Goal: Find specific fact: Find specific fact

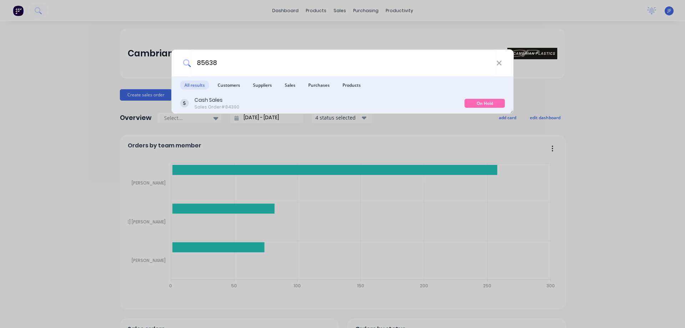
type input "85638"
click at [306, 103] on div "Cash Sales Sales Order #84390" at bounding box center [322, 103] width 284 height 14
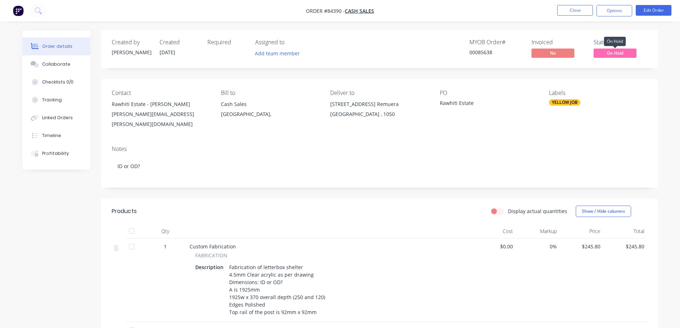
click at [622, 50] on span "On Hold" at bounding box center [614, 53] width 43 height 9
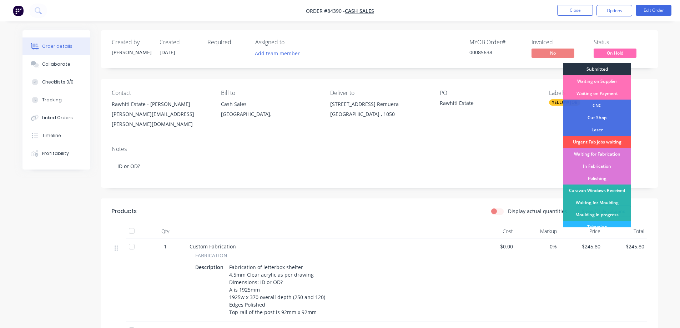
click at [619, 69] on div "Submitted" at bounding box center [596, 69] width 67 height 12
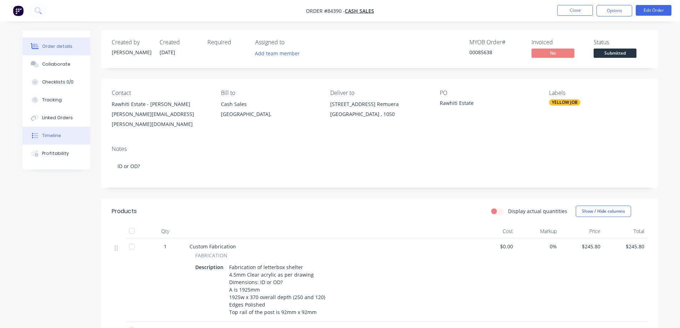
click at [62, 139] on button "Timeline" at bounding box center [56, 136] width 68 height 18
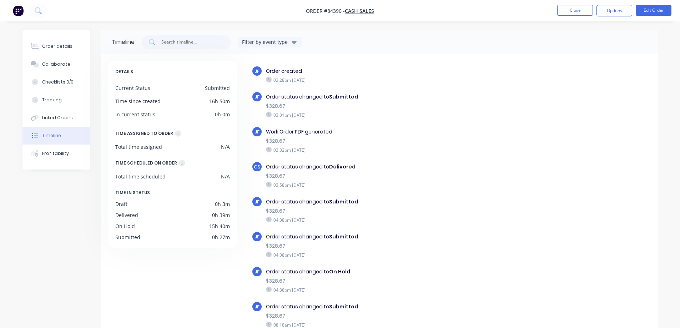
scroll to position [39, 0]
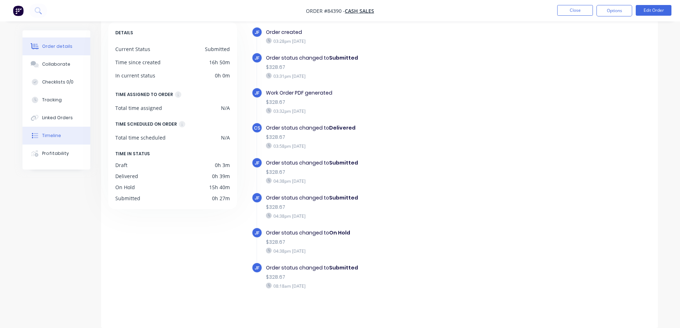
drag, startPoint x: 53, startPoint y: 46, endPoint x: 65, endPoint y: 45, distance: 11.8
click at [54, 46] on div "Order details" at bounding box center [57, 46] width 30 height 6
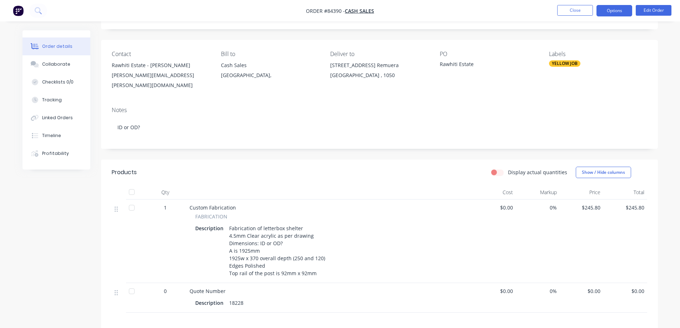
click at [602, 8] on button "Options" at bounding box center [614, 10] width 36 height 11
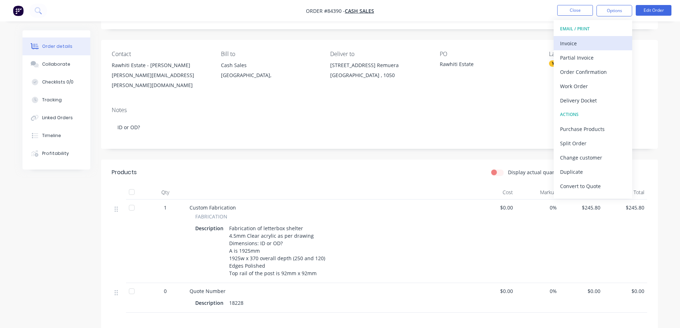
click at [595, 38] on div "Invoice" at bounding box center [593, 43] width 66 height 10
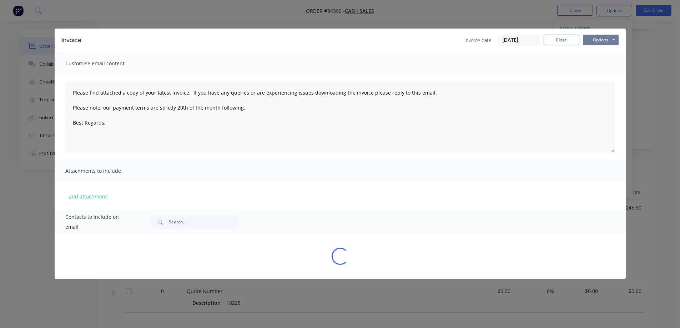
click at [607, 35] on button "Options" at bounding box center [601, 40] width 36 height 11
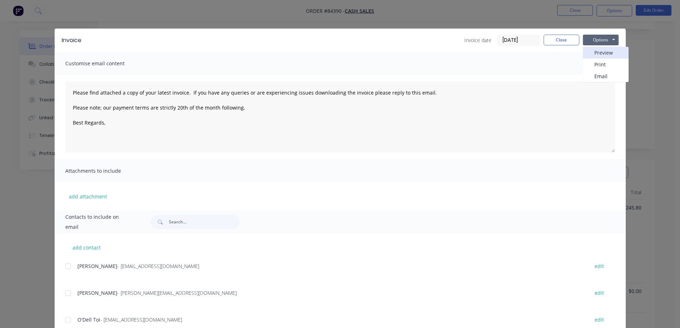
click at [608, 49] on button "Preview" at bounding box center [606, 53] width 46 height 12
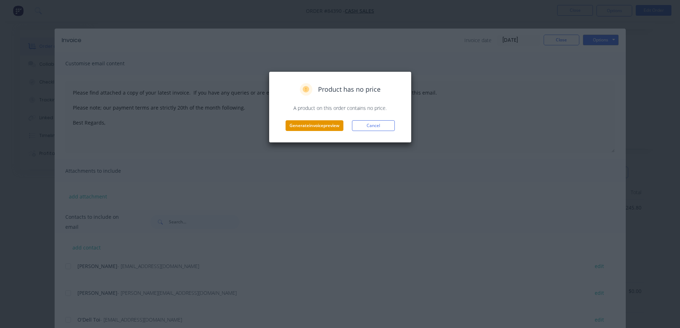
click at [321, 126] on button "Generate invoice preview" at bounding box center [314, 125] width 58 height 11
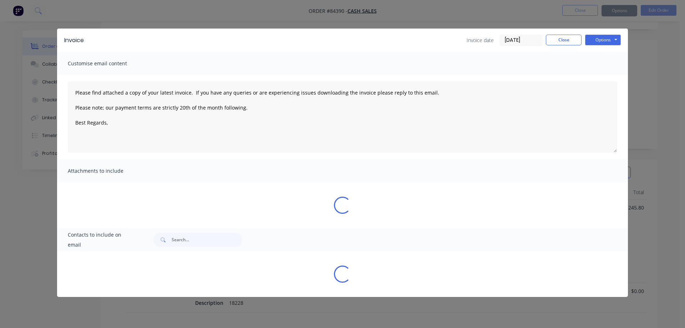
type textarea "Please find attached a copy of your latest invoice. If you have any queries or …"
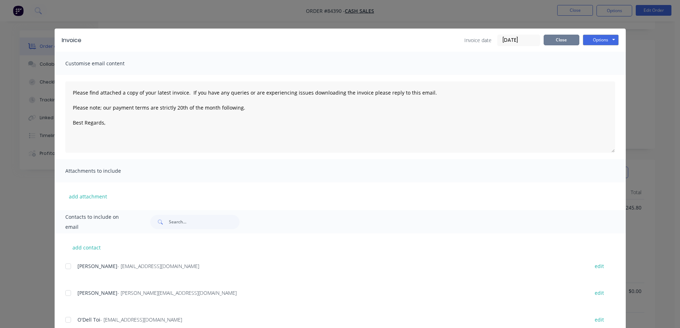
click at [558, 37] on button "Close" at bounding box center [561, 40] width 36 height 11
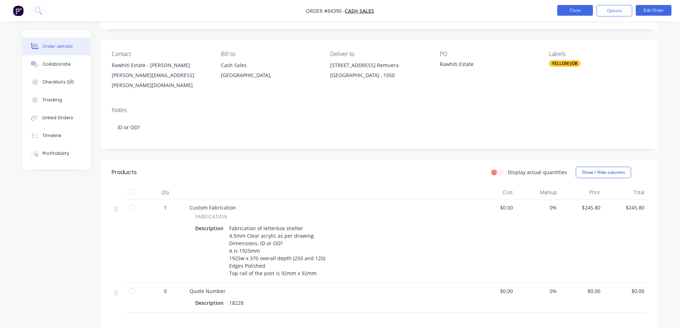
click at [574, 9] on button "Close" at bounding box center [575, 10] width 36 height 11
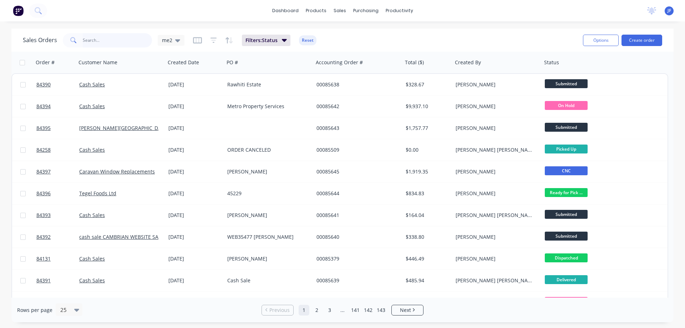
click at [100, 39] on input "text" at bounding box center [118, 40] width 70 height 14
type input "lincoln"
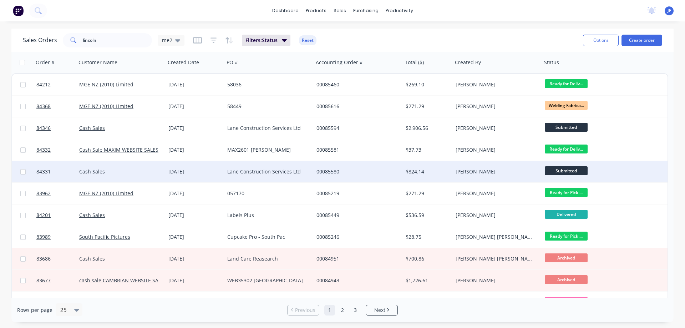
click at [425, 163] on div "$824.14" at bounding box center [428, 171] width 50 height 21
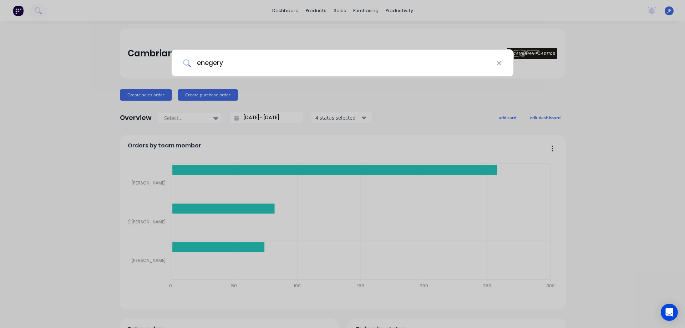
type input "enegery"
drag, startPoint x: 240, startPoint y: 32, endPoint x: 335, endPoint y: 23, distance: 95.4
click at [243, 32] on div "enegery" at bounding box center [342, 164] width 685 height 328
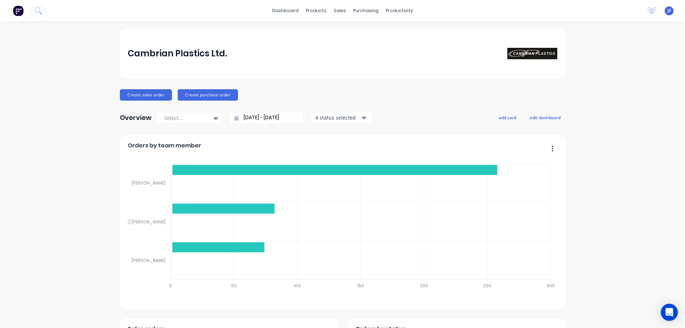
click at [339, 16] on div "dashboard products sales purchasing productivity dashboard products Product Cat…" at bounding box center [342, 10] width 685 height 21
click at [337, 14] on div "sales" at bounding box center [340, 10] width 20 height 11
click at [340, 28] on link "Sales Orders" at bounding box center [375, 34] width 95 height 14
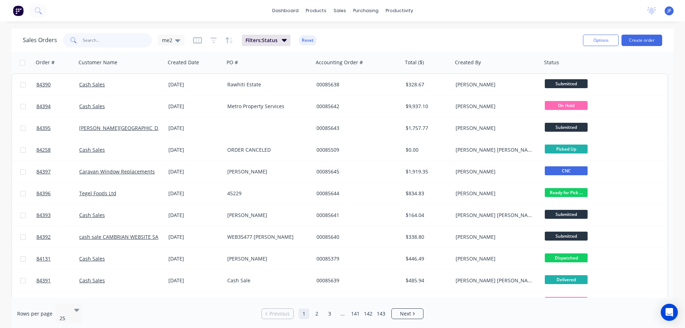
click at [121, 39] on input "text" at bounding box center [118, 40] width 70 height 14
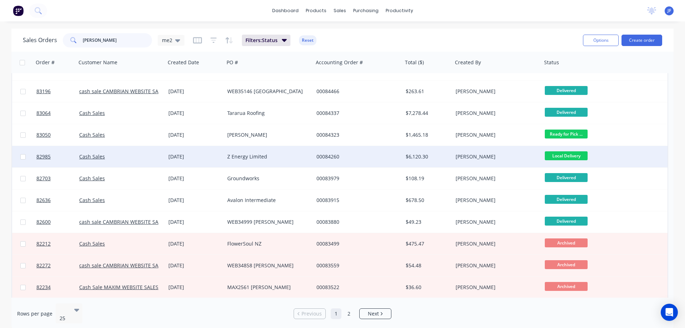
scroll to position [320, 0]
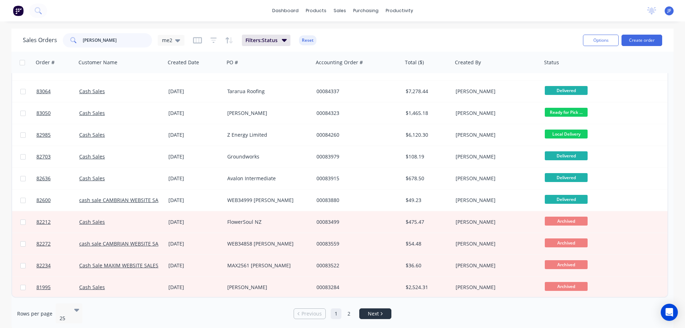
type input "[PERSON_NAME]"
click at [365, 310] on link "Next" at bounding box center [375, 313] width 31 height 7
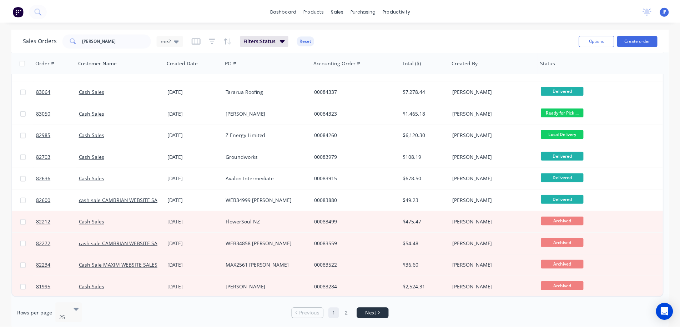
scroll to position [0, 0]
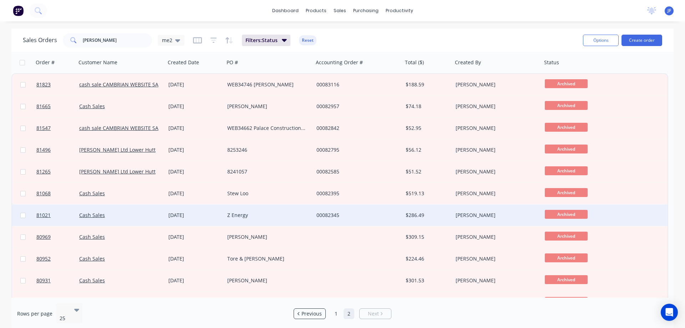
click at [333, 223] on div "00082345" at bounding box center [358, 214] width 89 height 21
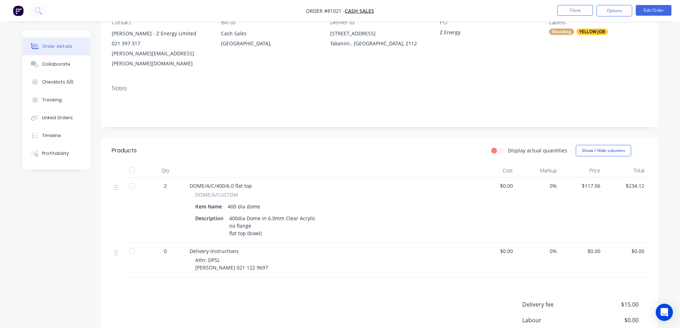
scroll to position [143, 0]
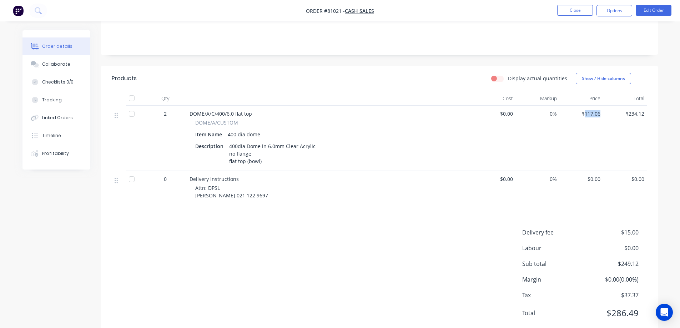
drag, startPoint x: 583, startPoint y: 104, endPoint x: 600, endPoint y: 107, distance: 17.0
click at [600, 107] on div "$117.06" at bounding box center [581, 138] width 44 height 65
copy span "117.06"
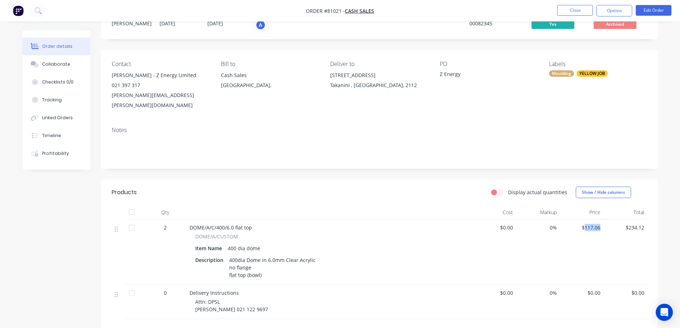
scroll to position [0, 0]
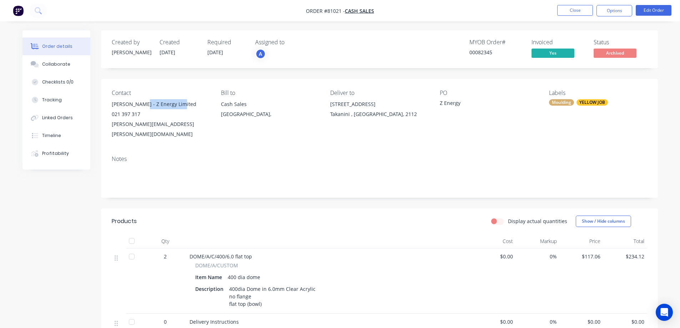
drag, startPoint x: 142, startPoint y: 102, endPoint x: 187, endPoint y: 102, distance: 45.7
click at [187, 102] on div "[PERSON_NAME] - Z Energy Limited" at bounding box center [161, 104] width 98 height 10
copy div "Z Energy Limited"
click at [582, 10] on button "Close" at bounding box center [575, 10] width 36 height 11
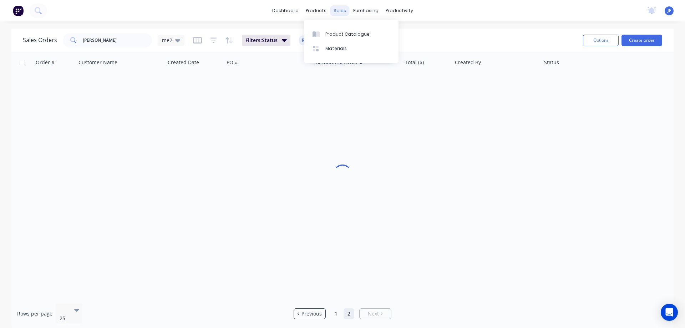
click at [338, 14] on div "sales" at bounding box center [340, 10] width 20 height 11
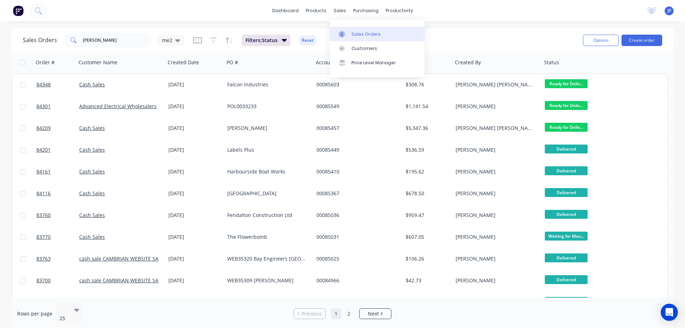
click at [353, 35] on div "Sales Orders" at bounding box center [365, 34] width 29 height 6
click at [125, 40] on input "[PERSON_NAME]" at bounding box center [118, 40] width 70 height 14
paste input "Z Energy Limited"
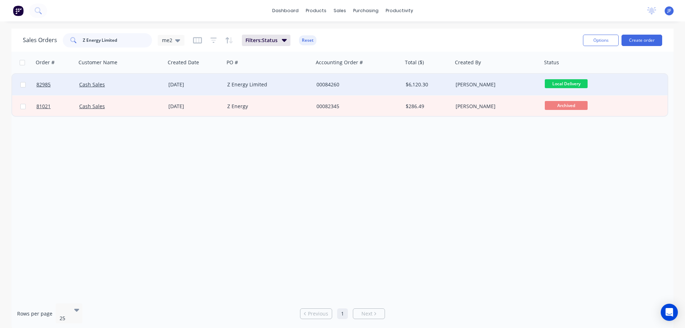
type input "Z Energy Limited"
click at [258, 83] on div "Z Energy Limited" at bounding box center [266, 84] width 79 height 7
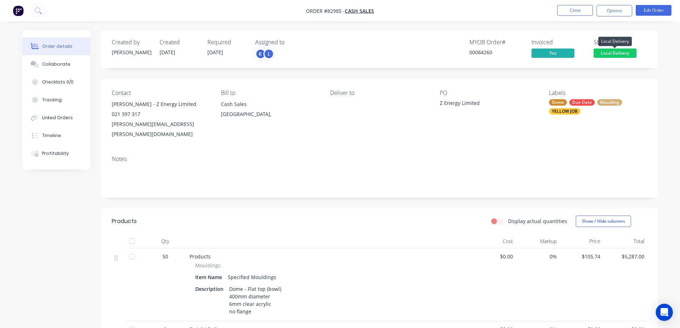
click at [617, 50] on span "Local Delivery" at bounding box center [614, 53] width 43 height 9
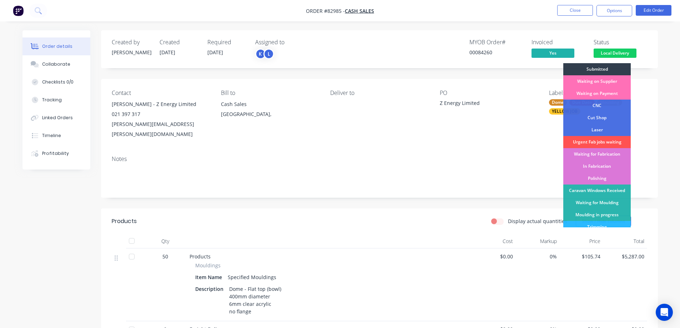
scroll to position [139, 0]
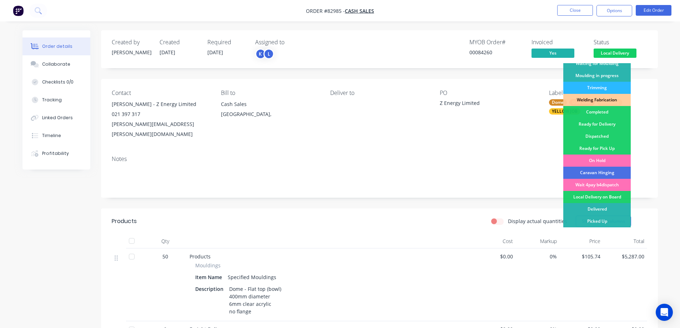
click at [511, 126] on div "PO Z Energy Limited" at bounding box center [489, 115] width 98 height 50
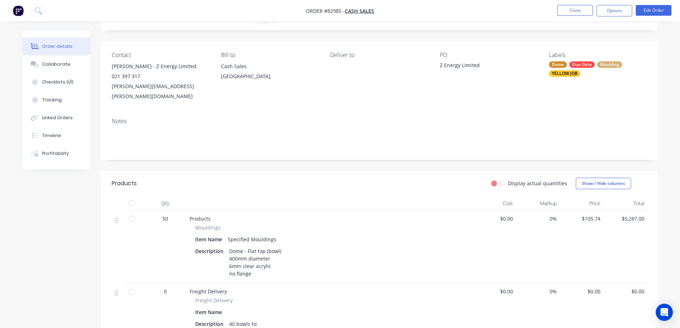
scroll to position [0, 0]
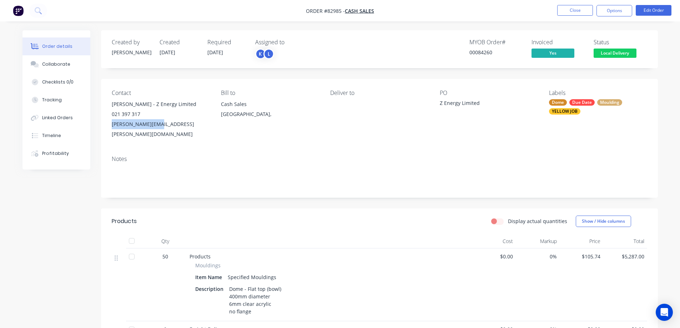
drag, startPoint x: 109, startPoint y: 124, endPoint x: 179, endPoint y: 127, distance: 70.4
click at [179, 127] on div "Contact [PERSON_NAME] - Z Energy Limited 021 397 317 [PERSON_NAME][EMAIL_ADDRES…" at bounding box center [379, 114] width 557 height 71
copy div "[PERSON_NAME][EMAIL_ADDRESS][PERSON_NAME][DOMAIN_NAME]"
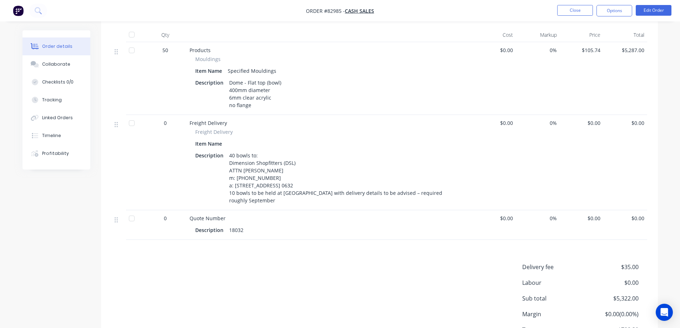
scroll to position [214, 0]
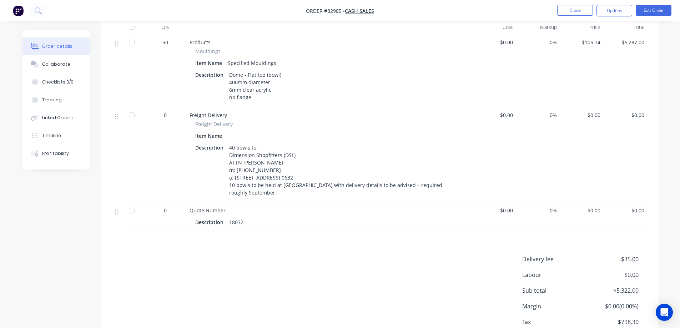
click at [233, 217] on div "18032" at bounding box center [236, 222] width 20 height 10
copy div "18032"
